Goal: Obtain resource: Download file/media

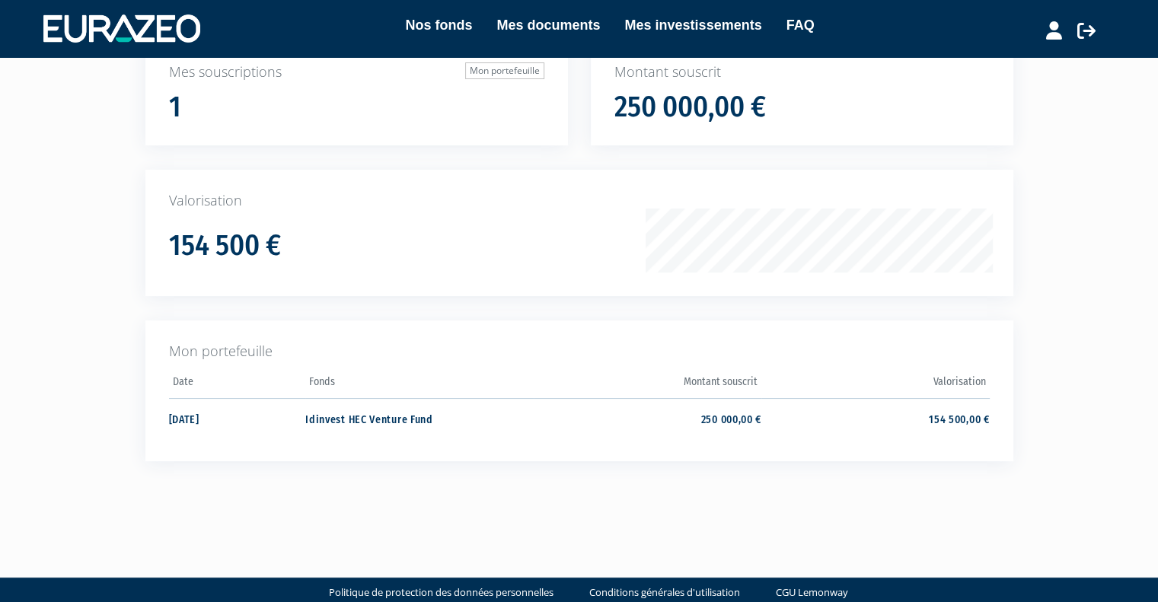
scroll to position [152, 0]
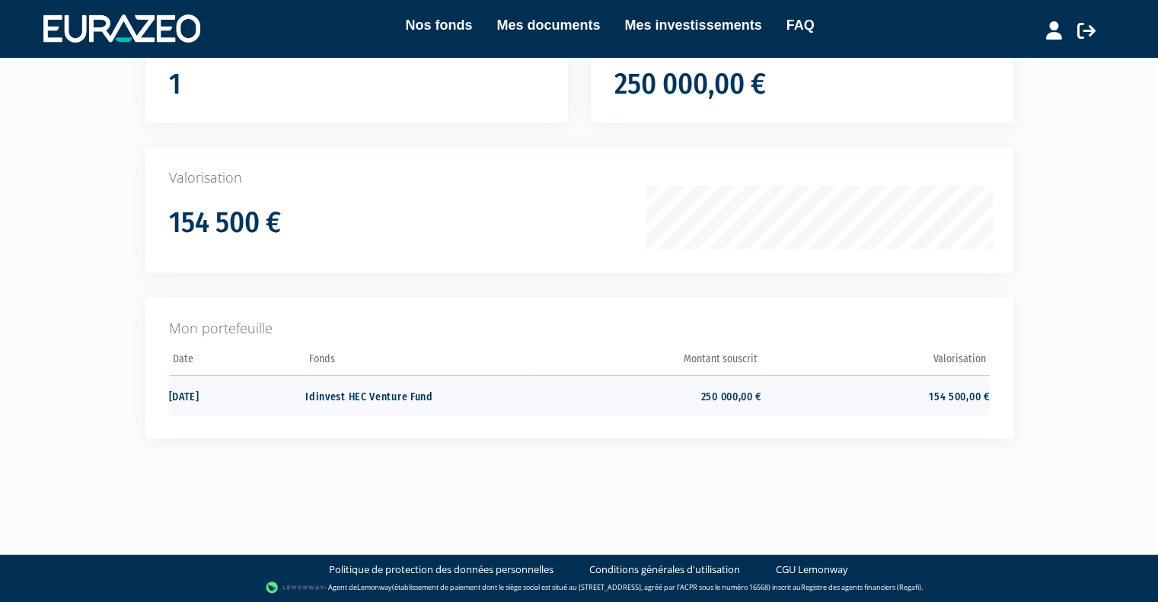
click at [740, 395] on td "250 000,00 €" at bounding box center [648, 395] width 228 height 40
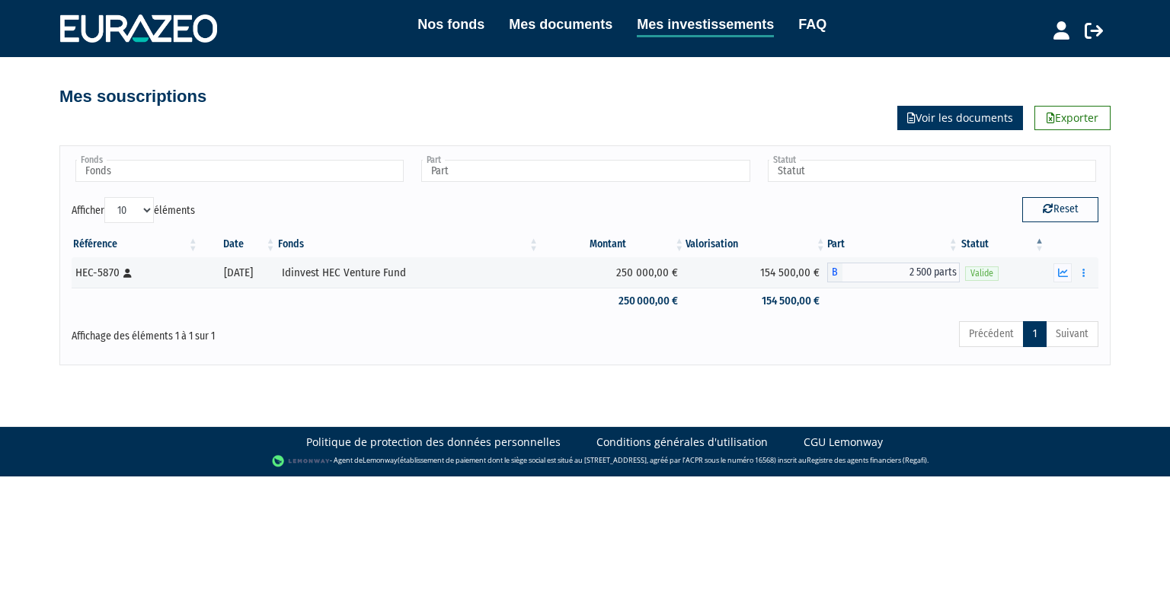
click at [943, 121] on link "Voir les documents" at bounding box center [960, 118] width 126 height 24
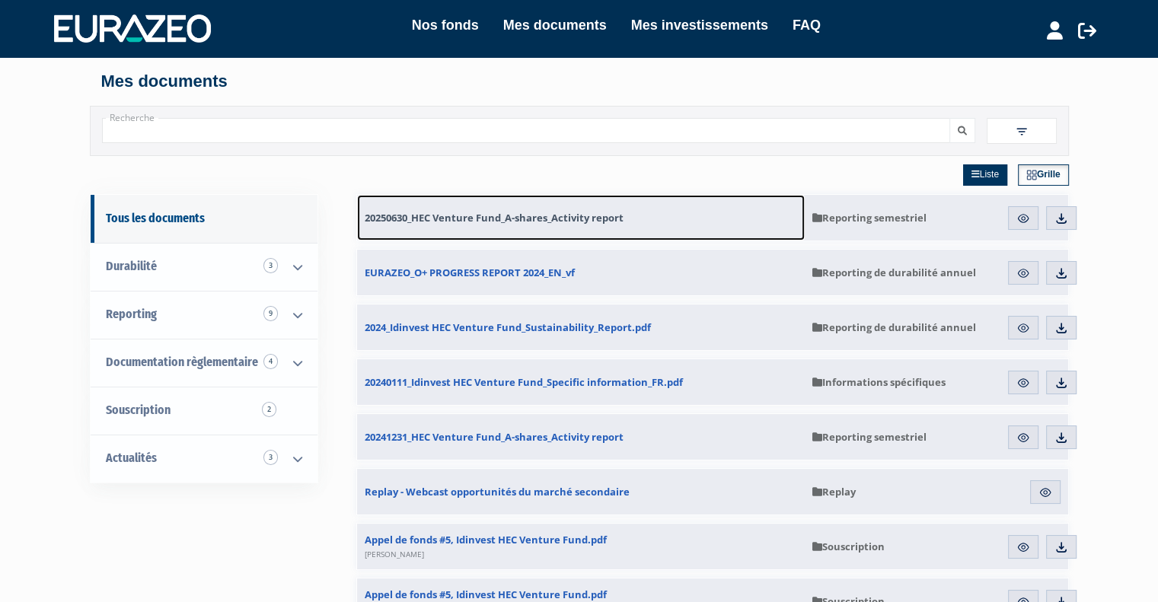
click at [609, 215] on span "20250630_HEC Venture Fund_A-shares_Activity report" at bounding box center [494, 218] width 259 height 14
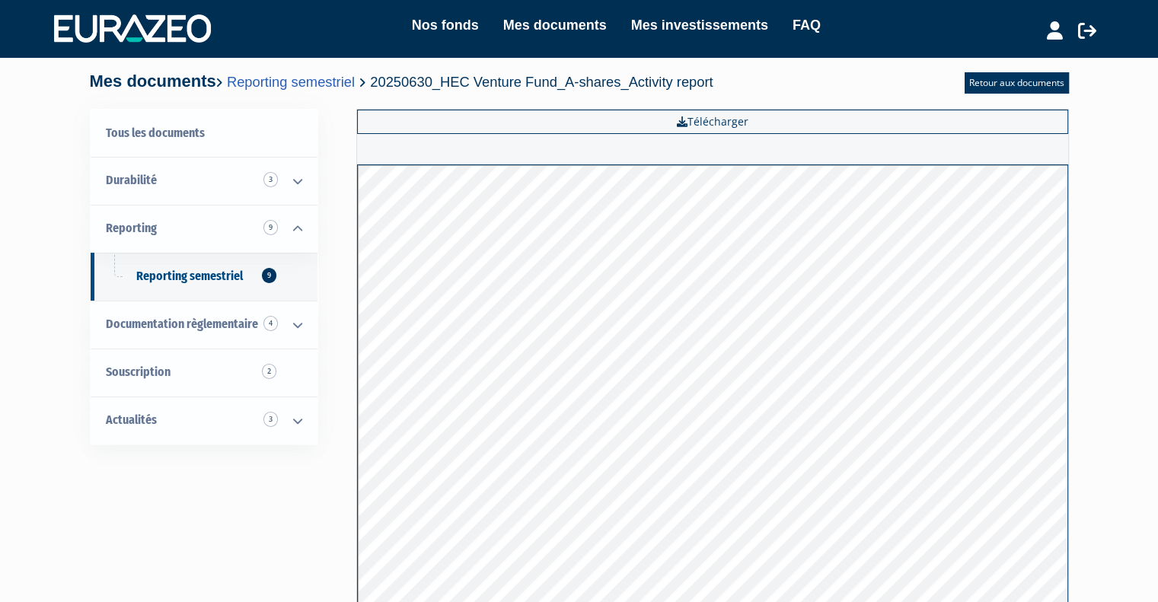
scroll to position [222, 0]
